Goal: Share content

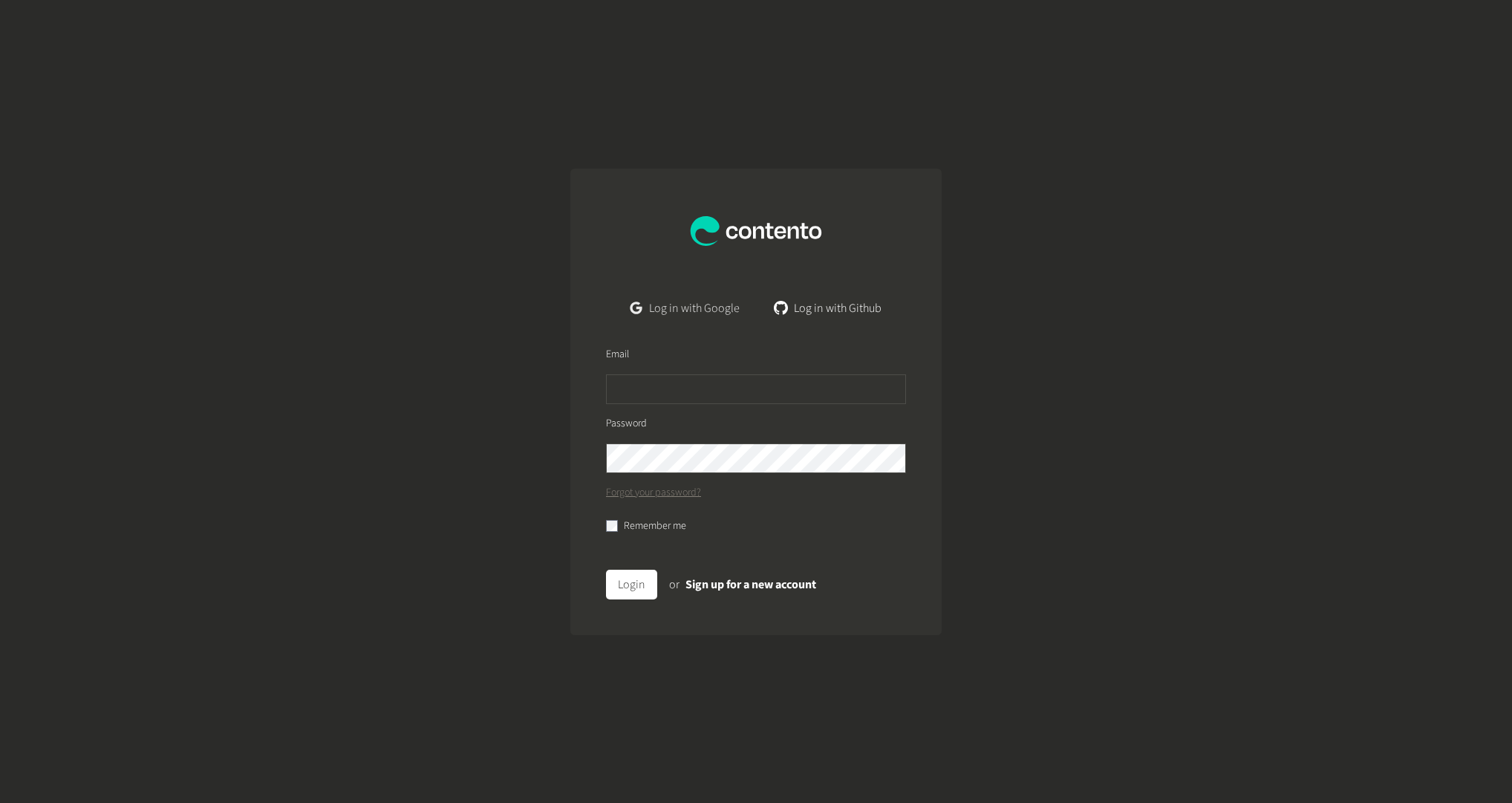
click at [679, 311] on link "Log in with Google" at bounding box center [685, 308] width 133 height 30
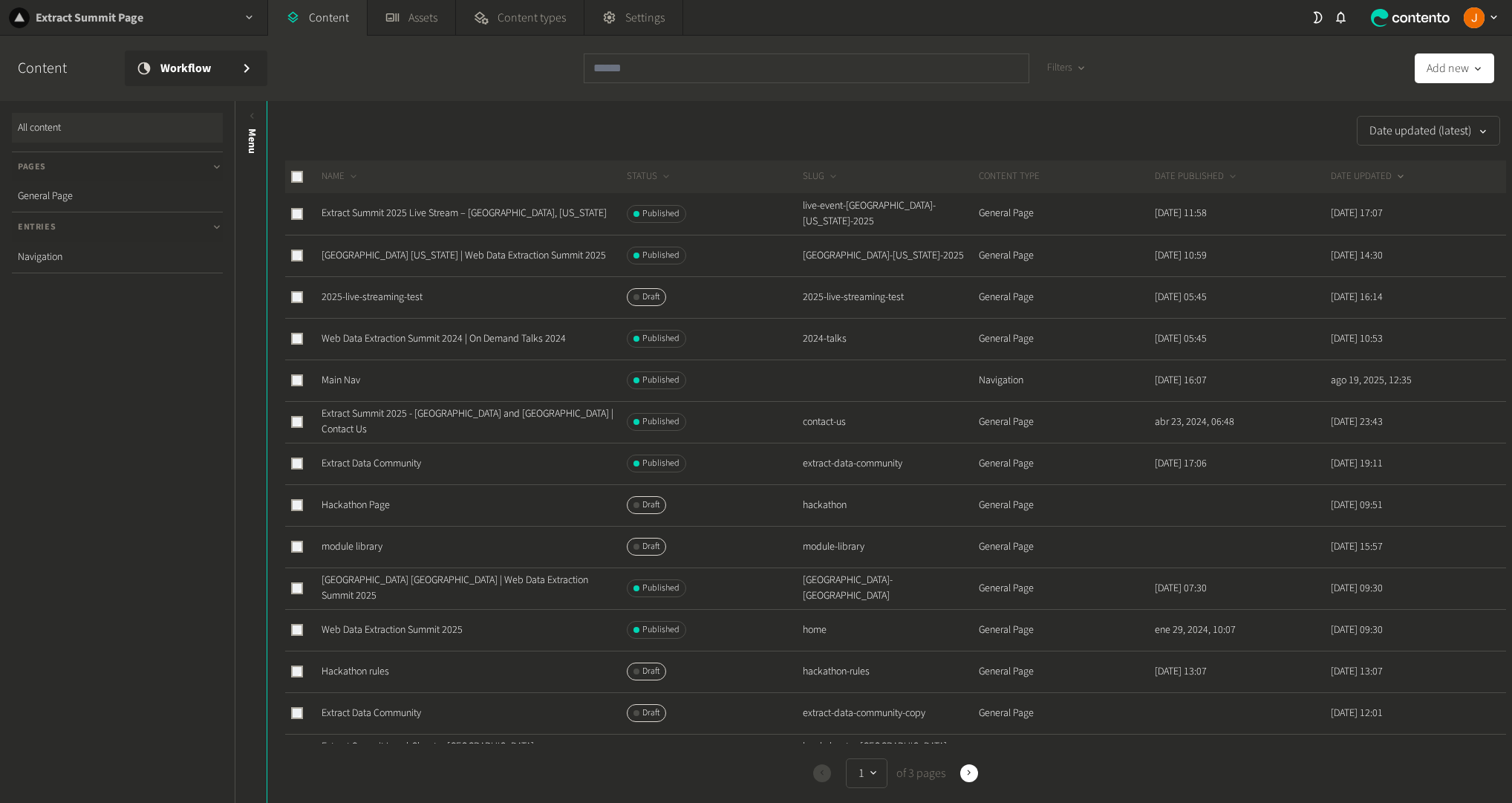
click at [115, 18] on h2 "Extract Summit Page" at bounding box center [90, 18] width 107 height 18
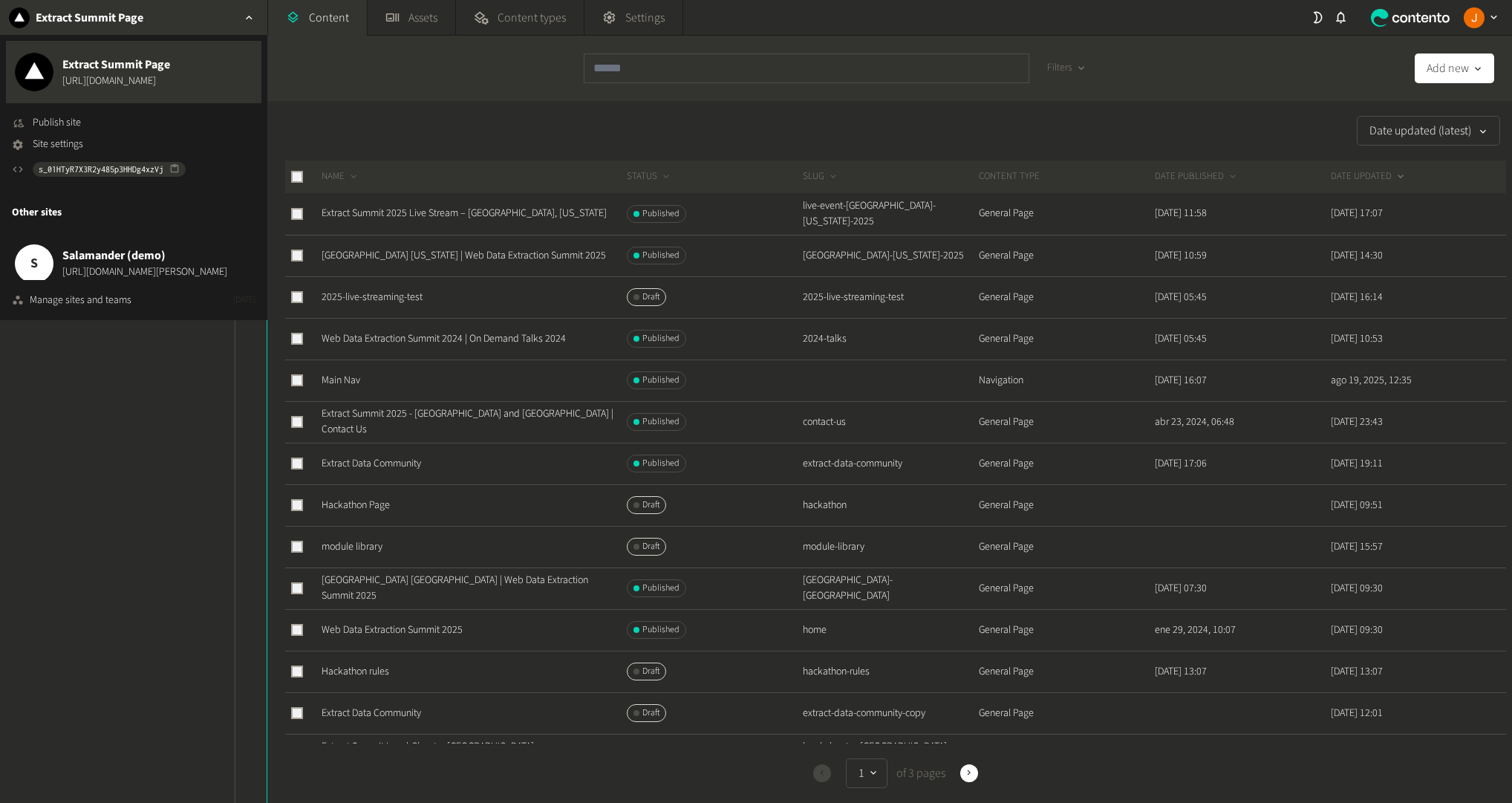
scroll to position [90, 0]
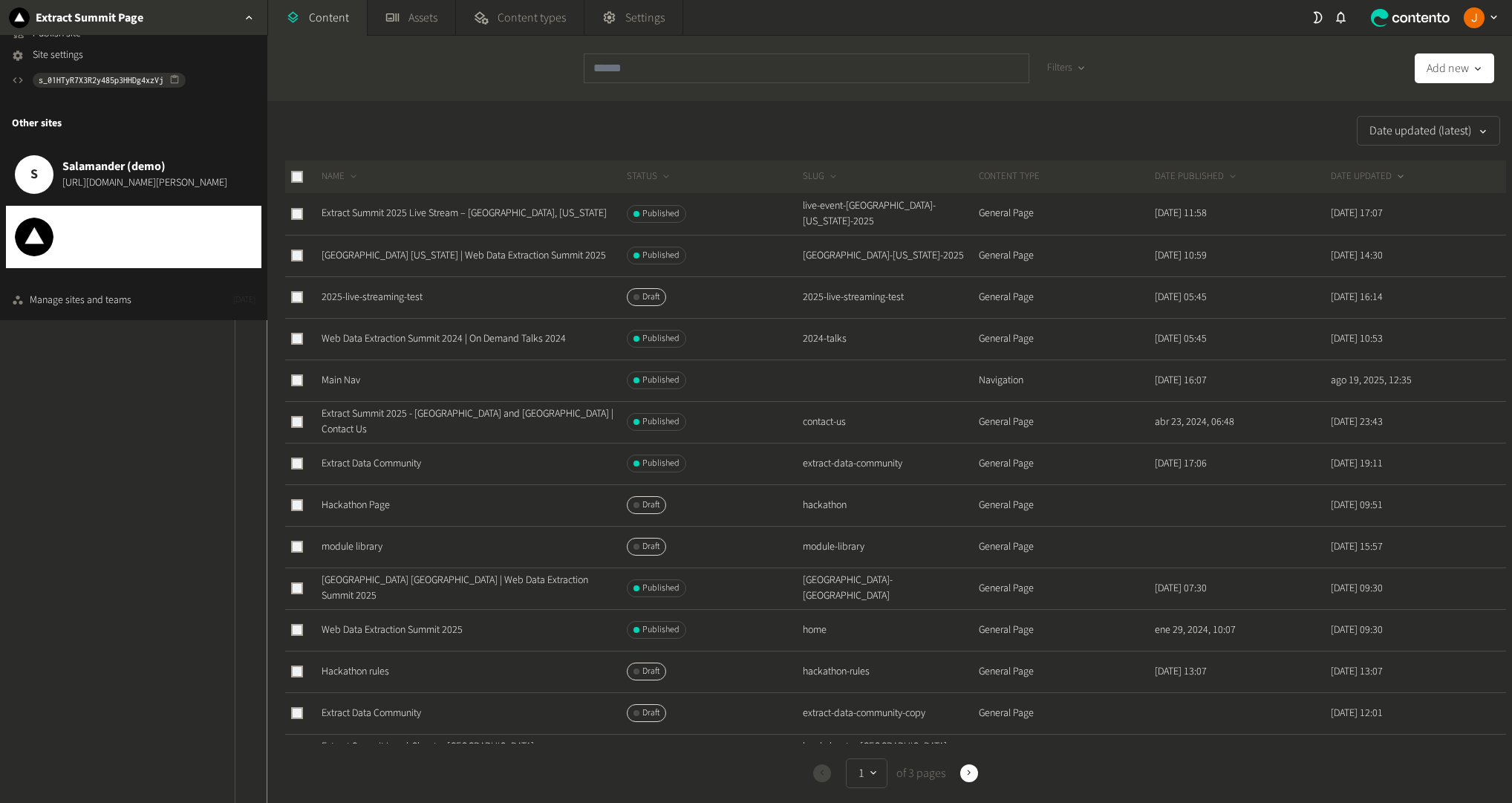
click at [115, 246] on span "[URL][DOMAIN_NAME]" at bounding box center [109, 246] width 94 height 16
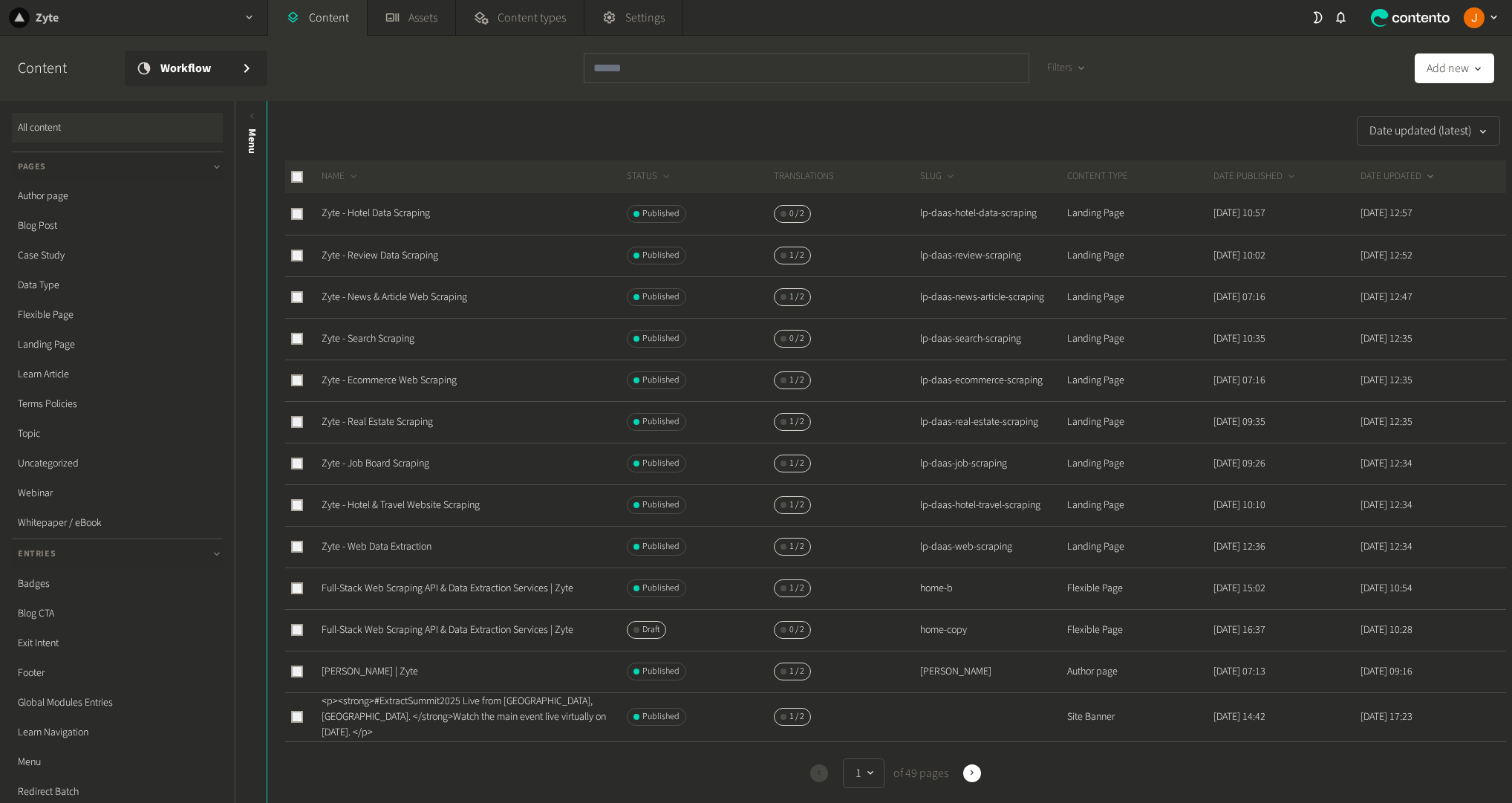
click at [38, 24] on h2 "Zyte" at bounding box center [47, 18] width 23 height 18
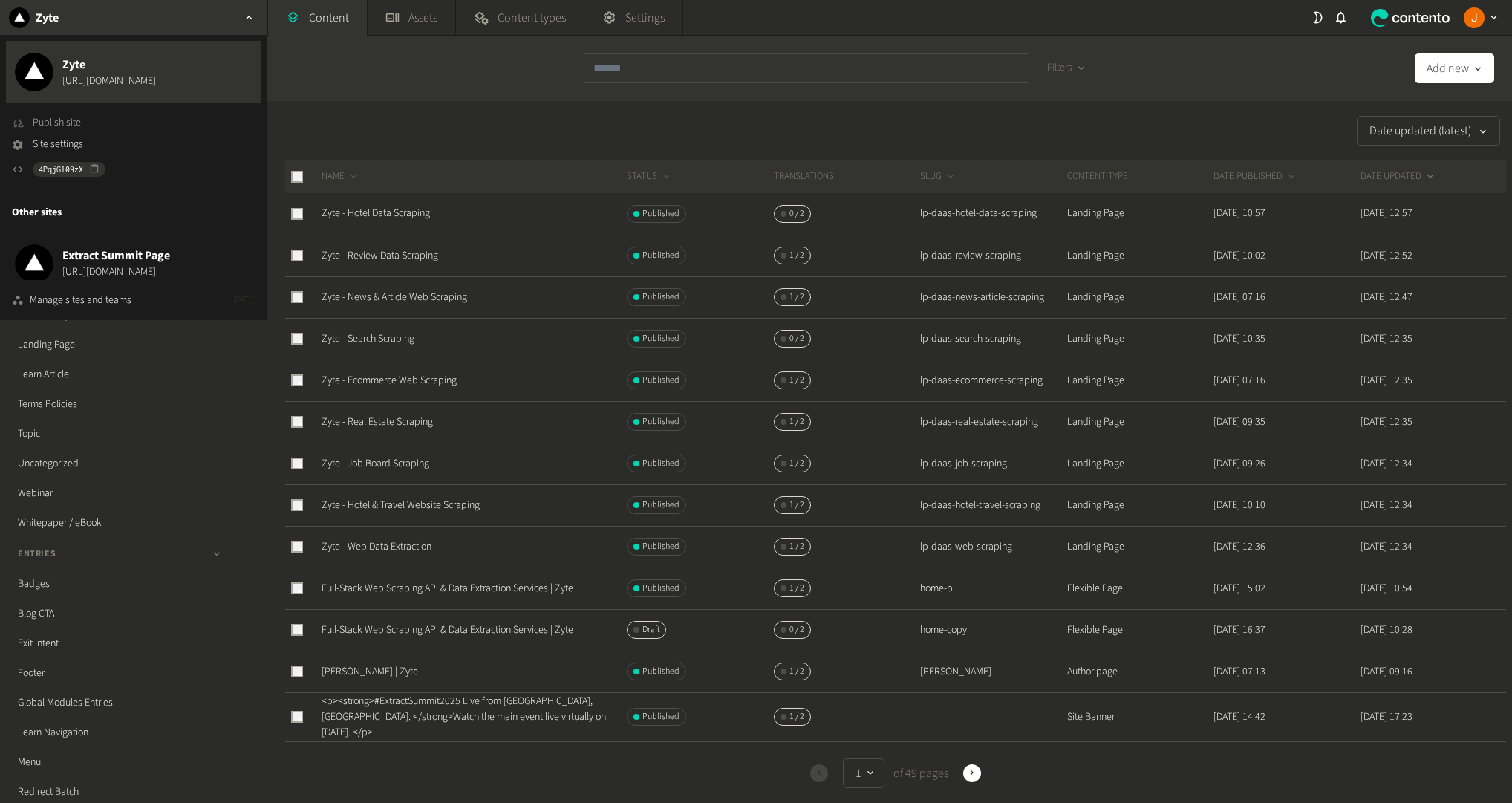
click at [77, 124] on span "Publish site" at bounding box center [57, 123] width 49 height 16
